Goal: Use online tool/utility: Utilize a website feature to perform a specific function

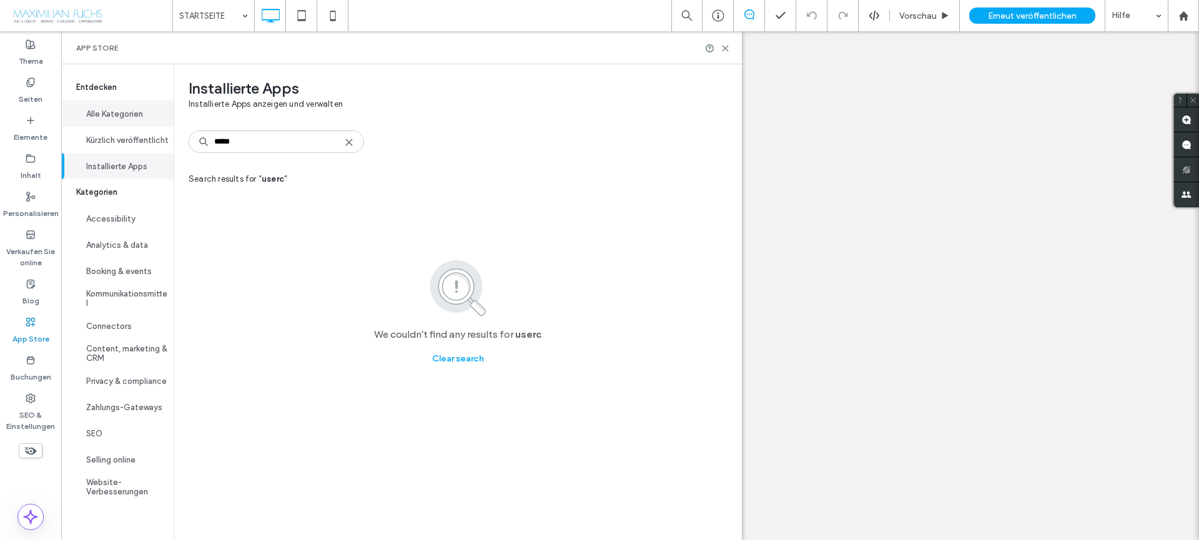
type input "*****"
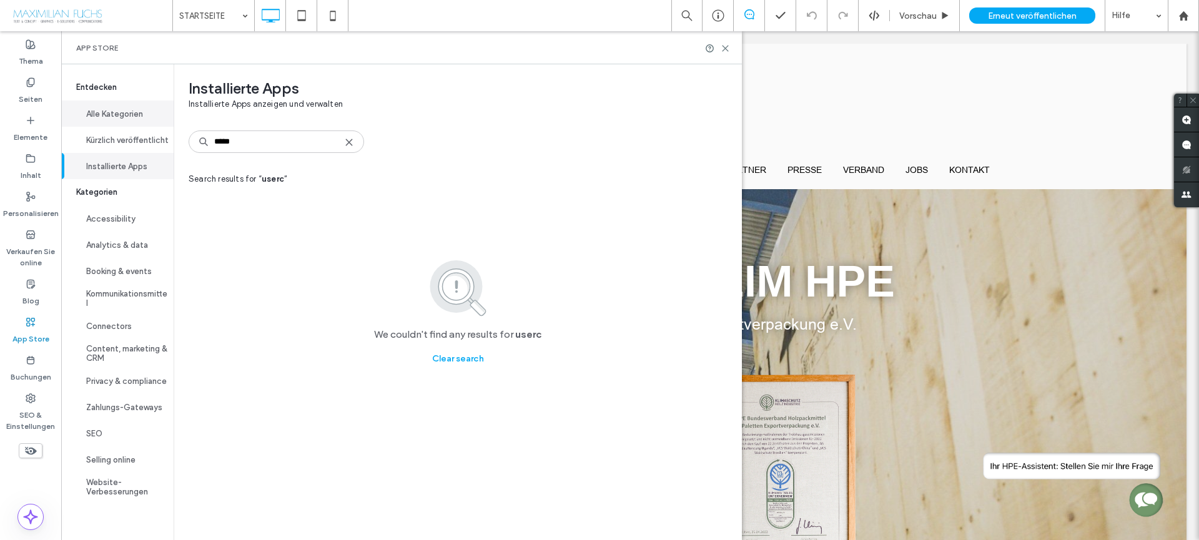
click at [114, 119] on button "Alle Kategorien" at bounding box center [117, 114] width 112 height 26
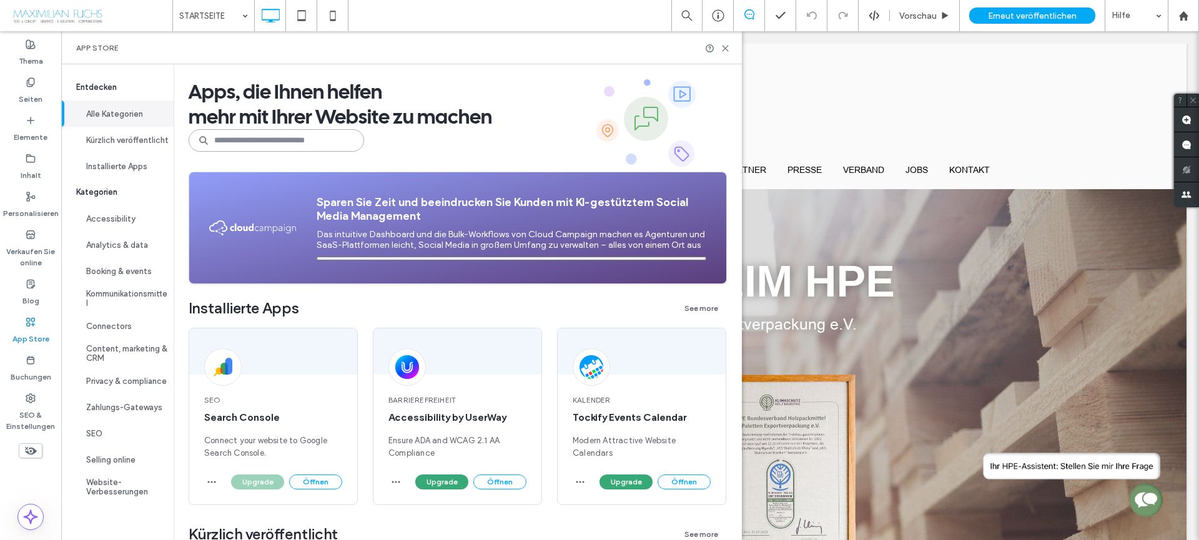
click at [288, 135] on input at bounding box center [276, 140] width 175 height 22
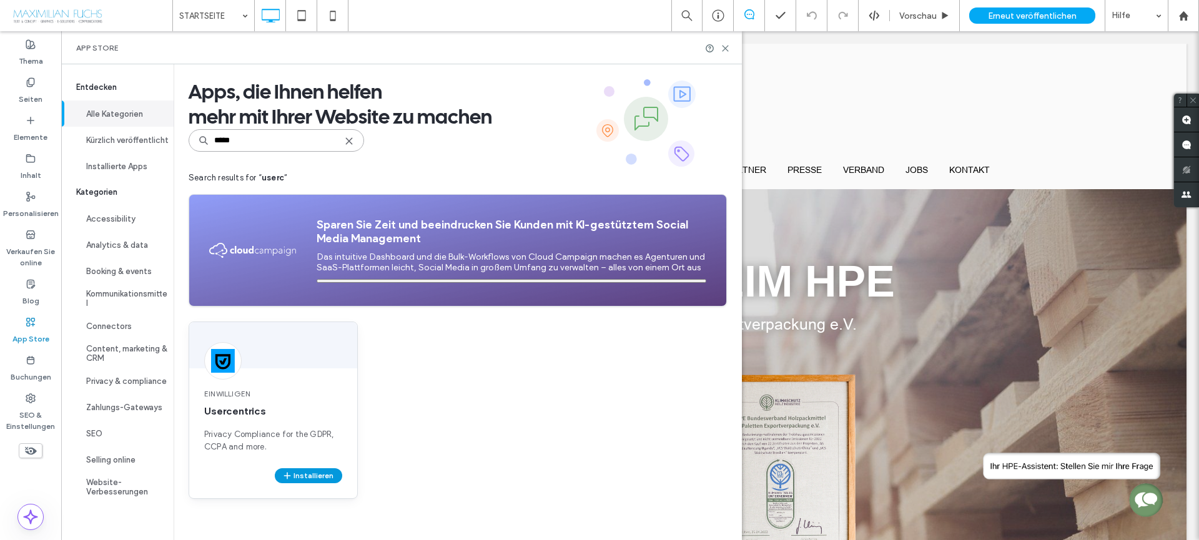
type input "*****"
click at [326, 478] on button "Installieren" at bounding box center [308, 475] width 67 height 15
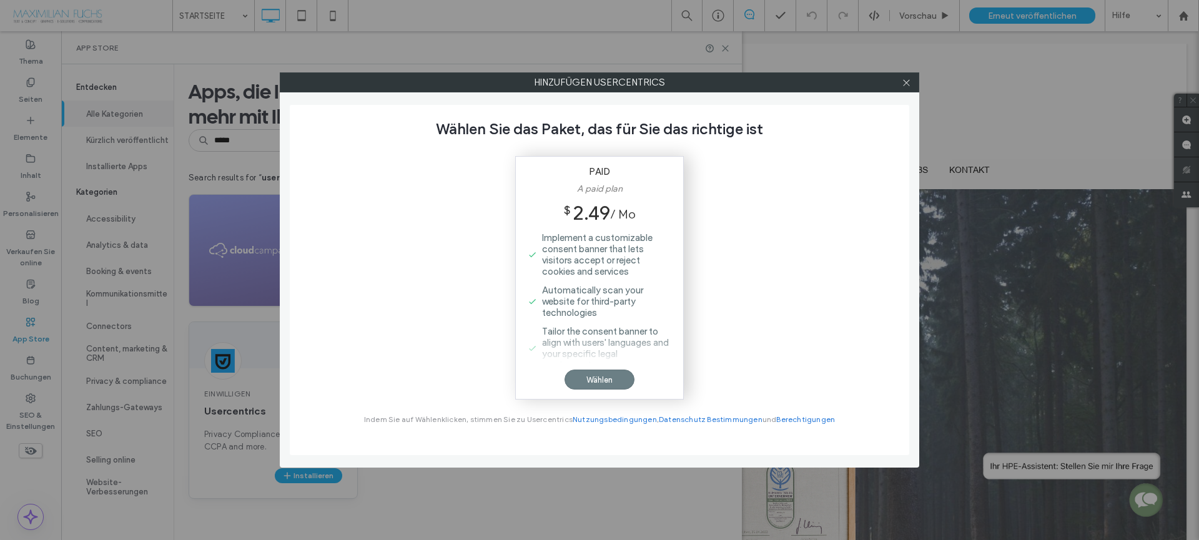
click at [599, 385] on div "Wählen" at bounding box center [599, 380] width 70 height 20
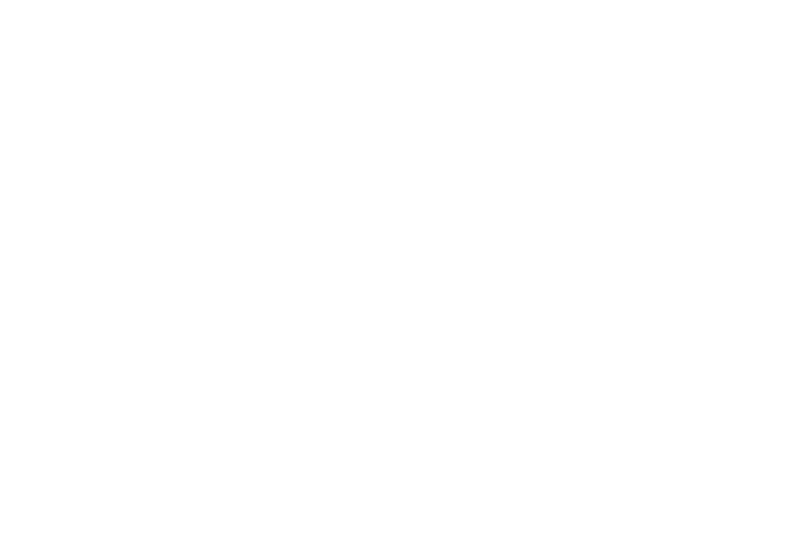
click at [674, 271] on div at bounding box center [396, 270] width 793 height 540
click at [375, 127] on div at bounding box center [396, 270] width 793 height 540
click at [612, 92] on div at bounding box center [396, 270] width 793 height 540
drag, startPoint x: 568, startPoint y: 101, endPoint x: 609, endPoint y: 99, distance: 40.6
click at [569, 101] on div at bounding box center [396, 270] width 793 height 540
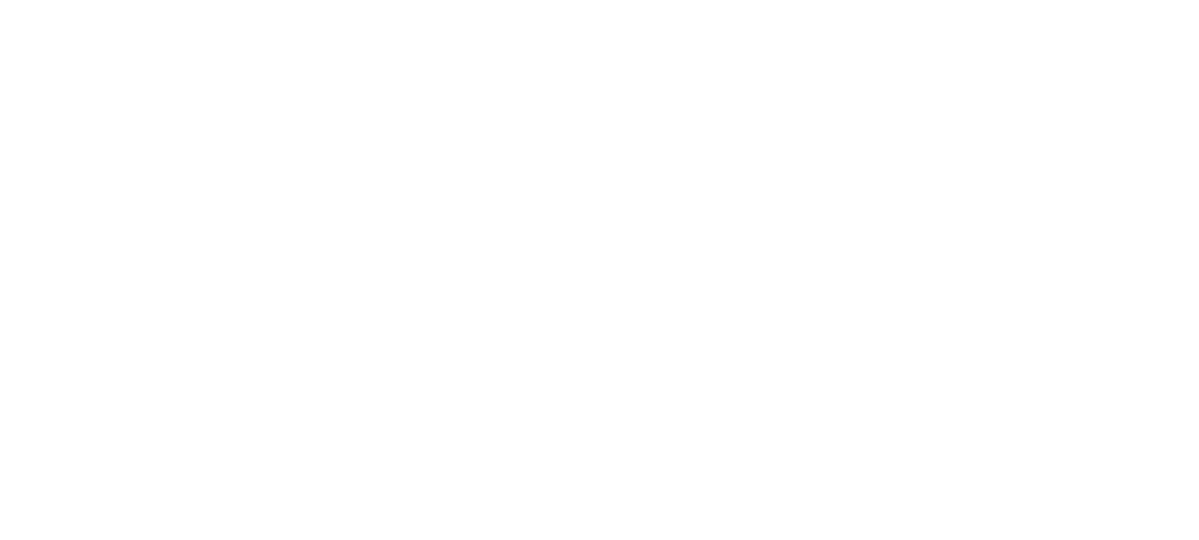
click at [996, 59] on div at bounding box center [599, 270] width 1199 height 540
